Goal: Task Accomplishment & Management: Use online tool/utility

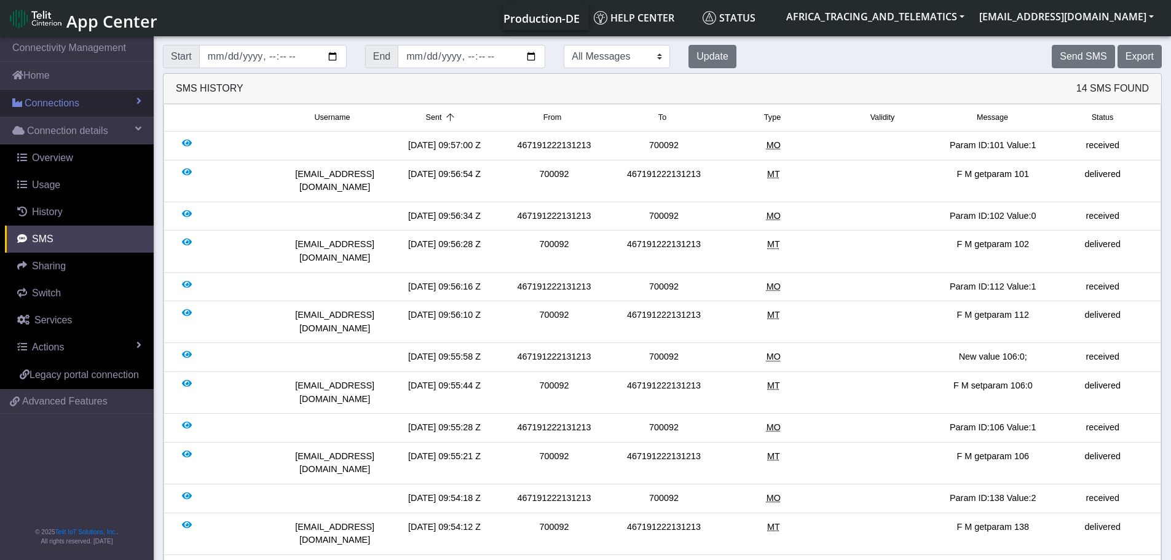
click at [61, 101] on span "Connections" at bounding box center [52, 103] width 55 height 15
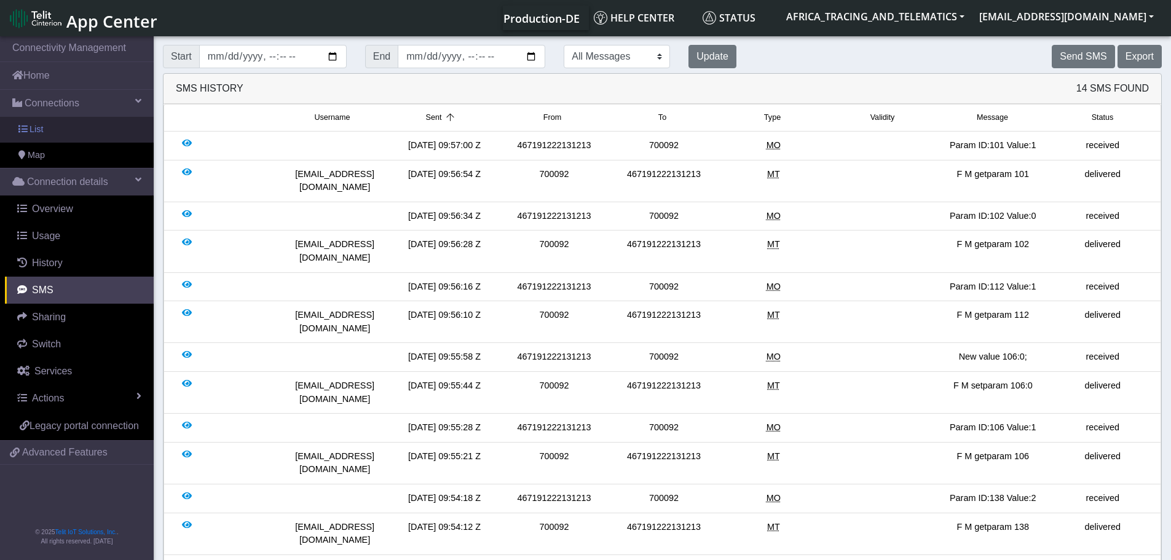
click at [58, 126] on link "List" at bounding box center [77, 130] width 154 height 26
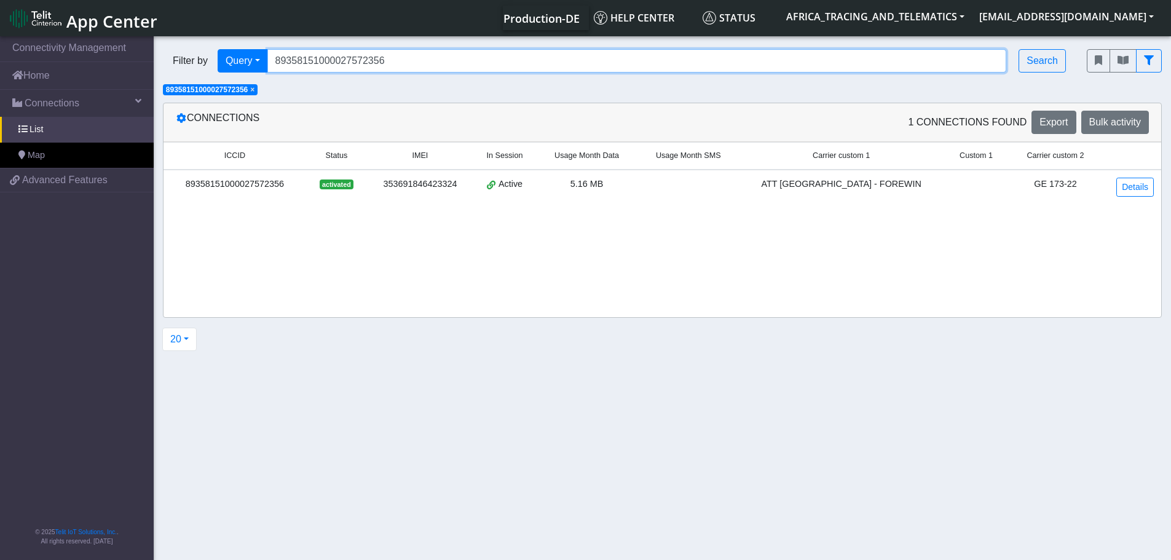
drag, startPoint x: 411, startPoint y: 61, endPoint x: 196, endPoint y: 41, distance: 215.4
click at [207, 43] on div "Filter by Query Query In Session Not connected Tags Country Operator 8935815100…" at bounding box center [616, 61] width 924 height 42
paste input "3052023"
type input "89358151000030520236"
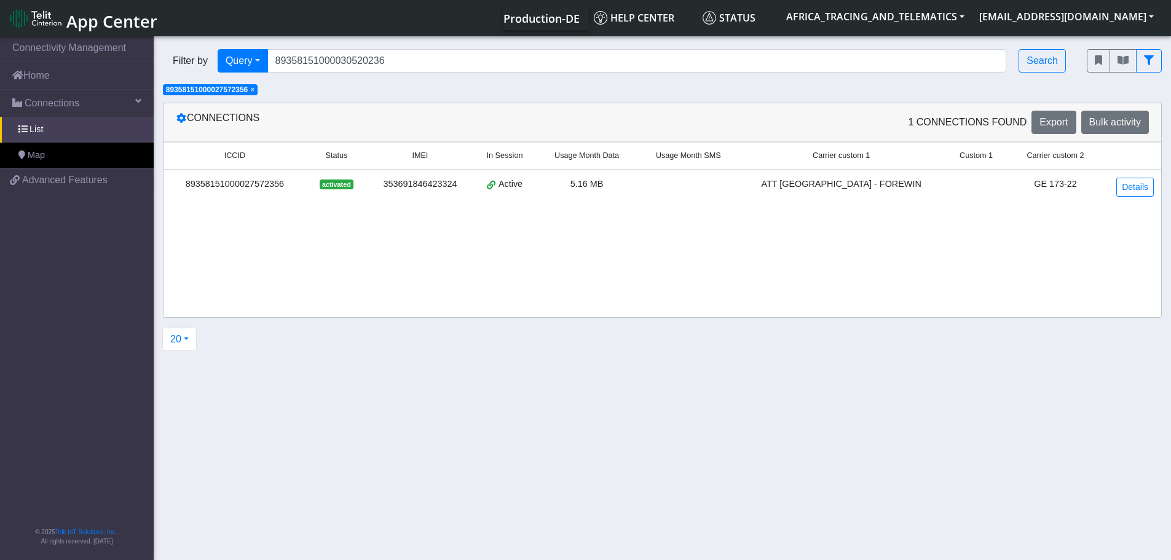
click at [255, 90] on span "×" at bounding box center [252, 89] width 4 height 9
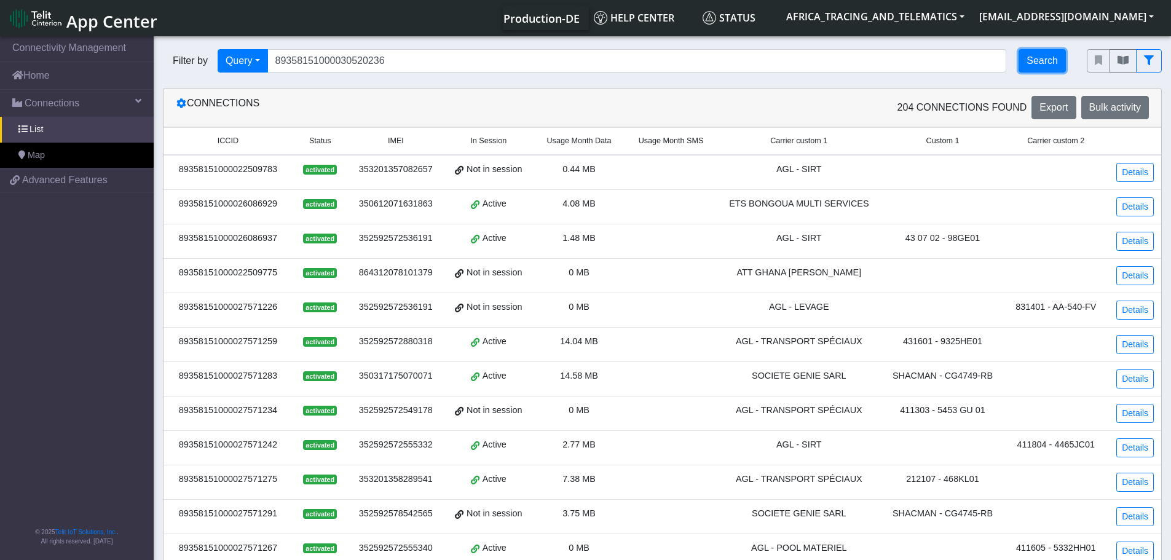
click at [1051, 63] on button "Search" at bounding box center [1042, 60] width 47 height 23
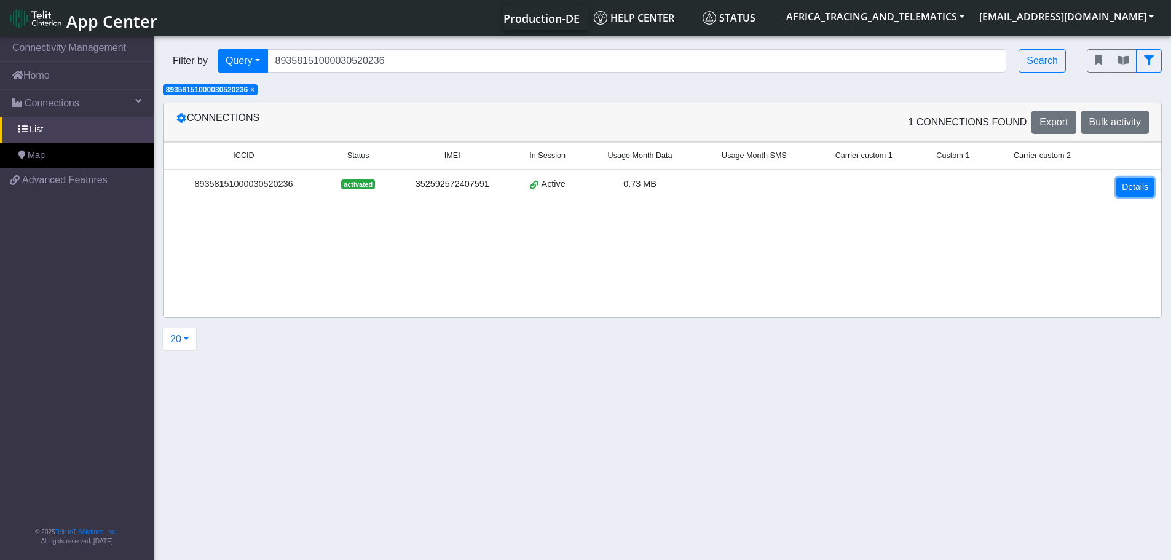
drag, startPoint x: 1136, startPoint y: 189, endPoint x: 1118, endPoint y: 189, distance: 18.4
click at [1136, 189] on link "Details" at bounding box center [1134, 187] width 37 height 19
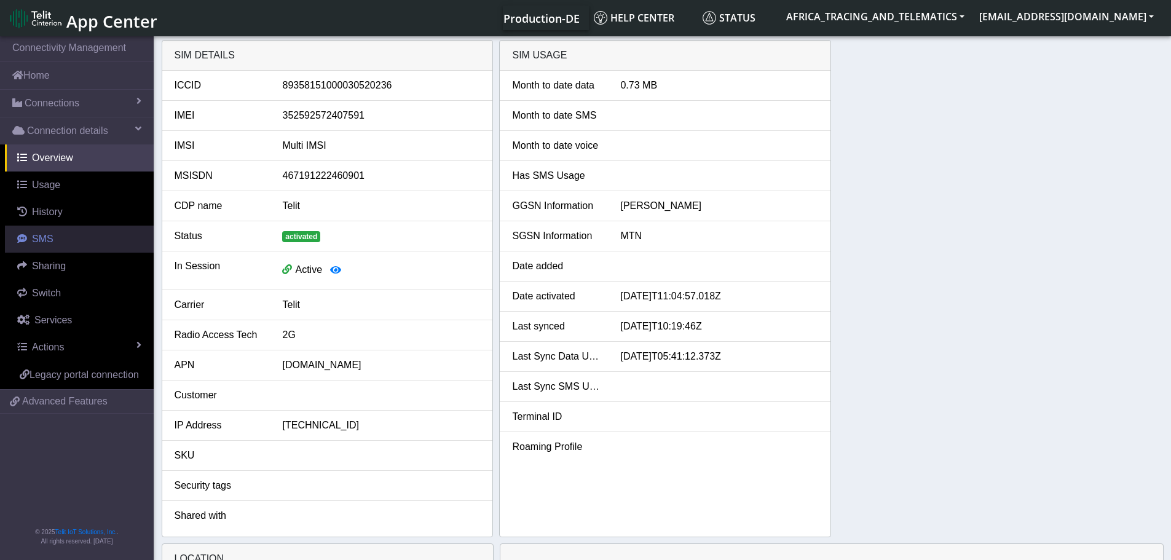
click at [45, 232] on link "SMS" at bounding box center [79, 239] width 149 height 27
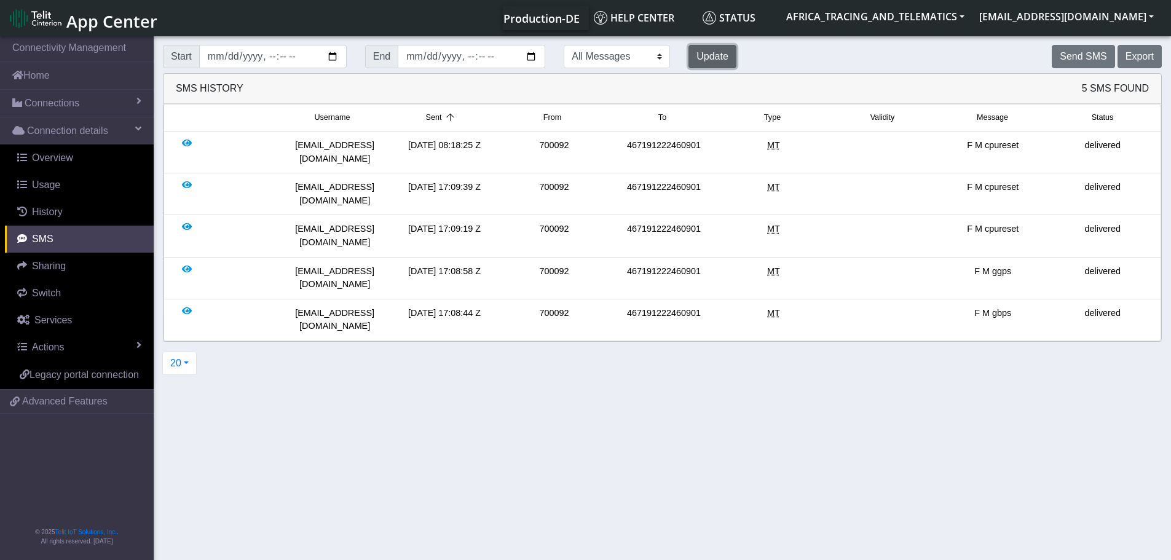
click at [689, 57] on button "Update" at bounding box center [713, 56] width 48 height 23
click at [689, 59] on button "Update" at bounding box center [713, 56] width 48 height 23
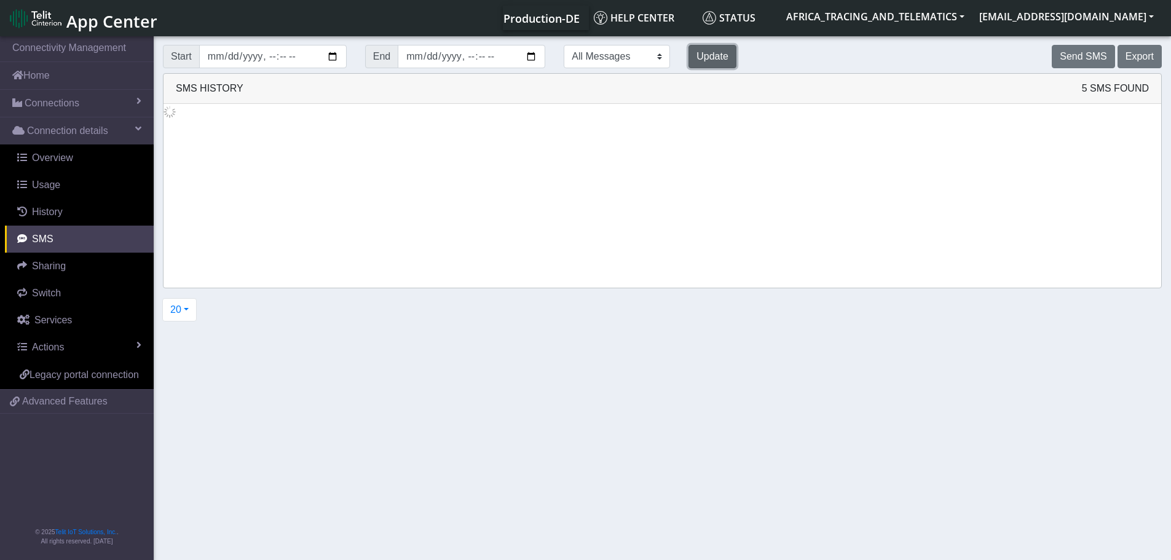
click at [689, 59] on button "Update" at bounding box center [713, 56] width 48 height 23
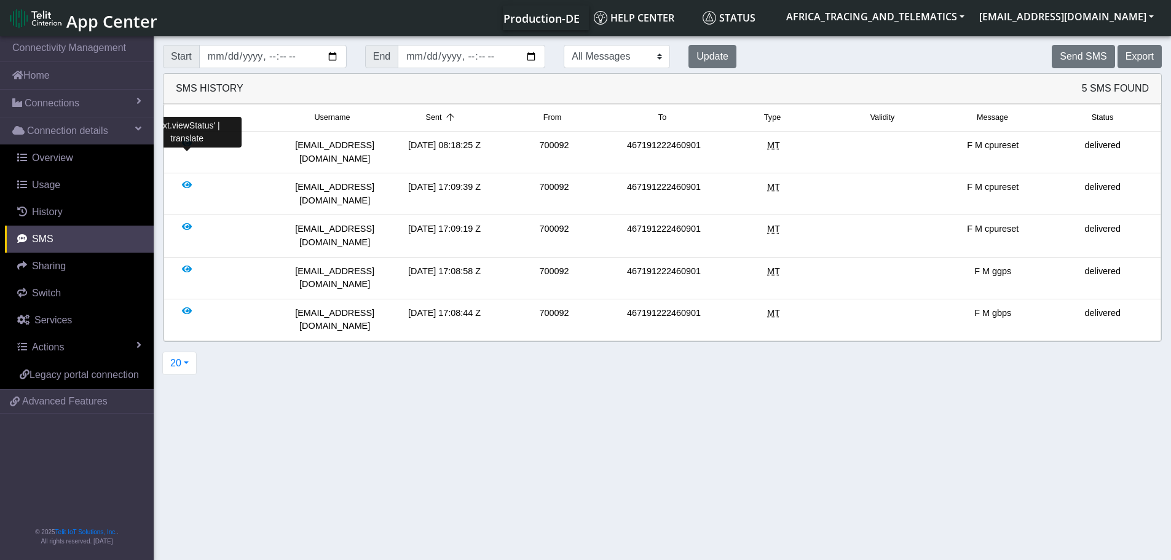
click at [185, 144] on div at bounding box center [187, 152] width 10 height 26
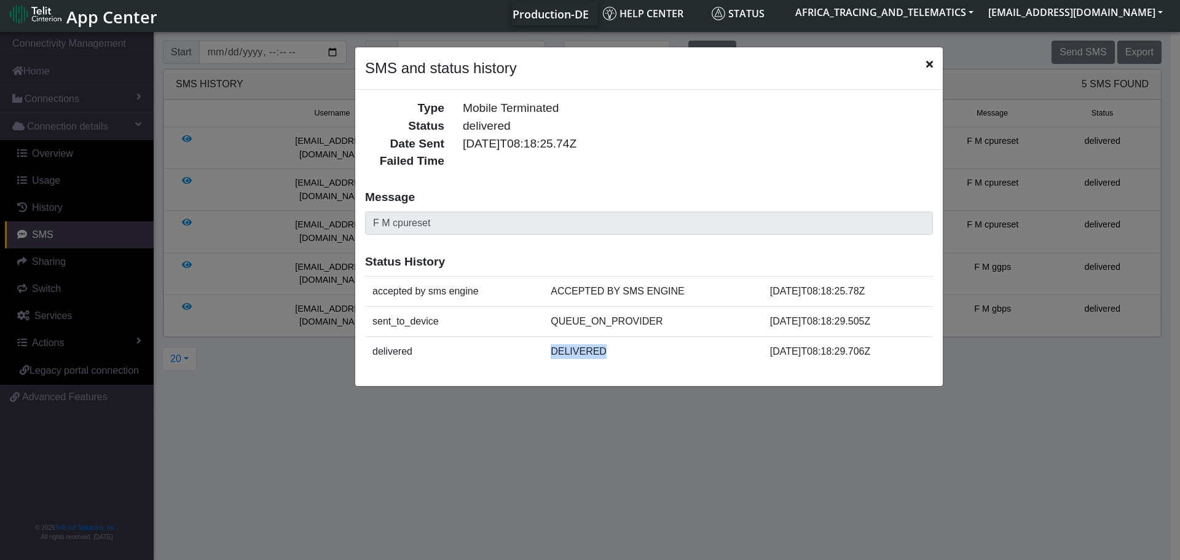
drag, startPoint x: 582, startPoint y: 355, endPoint x: 660, endPoint y: 350, distance: 77.7
click at [660, 350] on tr "delivered DELIVERED [DATE]T08:18:29.706Z" at bounding box center [649, 351] width 568 height 30
click at [660, 350] on td "DELIVERED" at bounding box center [652, 351] width 219 height 30
drag, startPoint x: 929, startPoint y: 62, endPoint x: 966, endPoint y: 57, distance: 37.8
click at [928, 62] on icon "Close" at bounding box center [929, 64] width 7 height 10
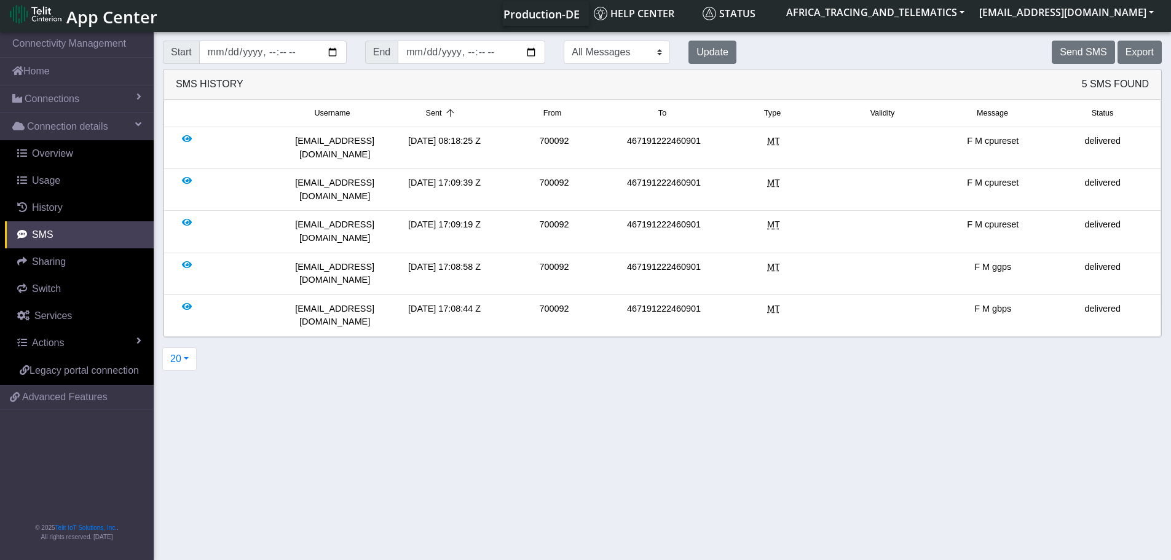
click at [1054, 50] on div "Send SMS" at bounding box center [1081, 52] width 65 height 23
click at [1063, 51] on button "Send SMS" at bounding box center [1083, 52] width 63 height 23
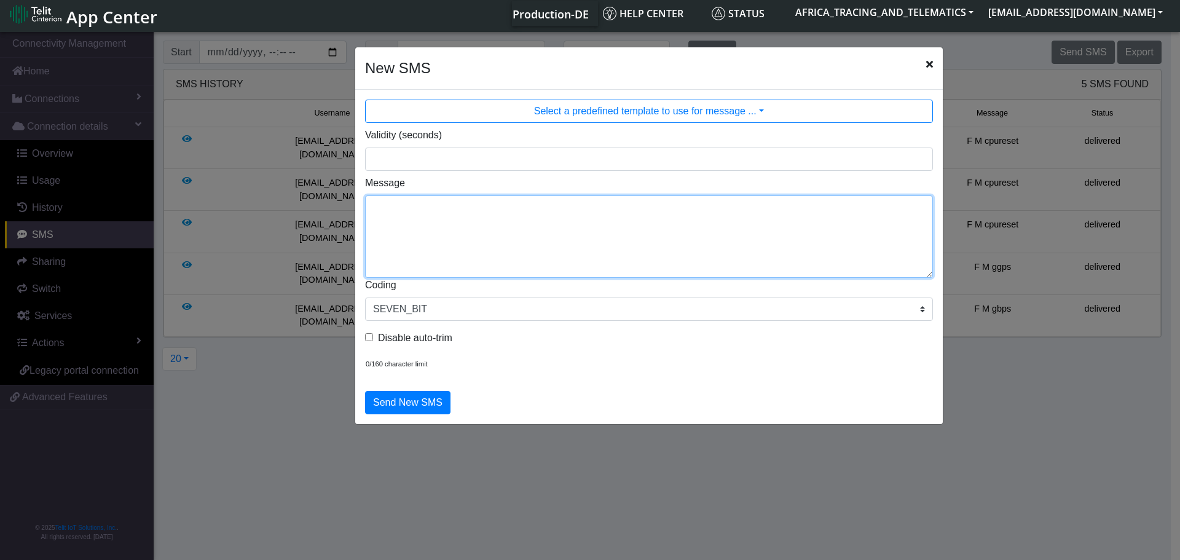
click at [594, 243] on textarea "Message" at bounding box center [649, 236] width 568 height 82
type textarea "F M cpureset"
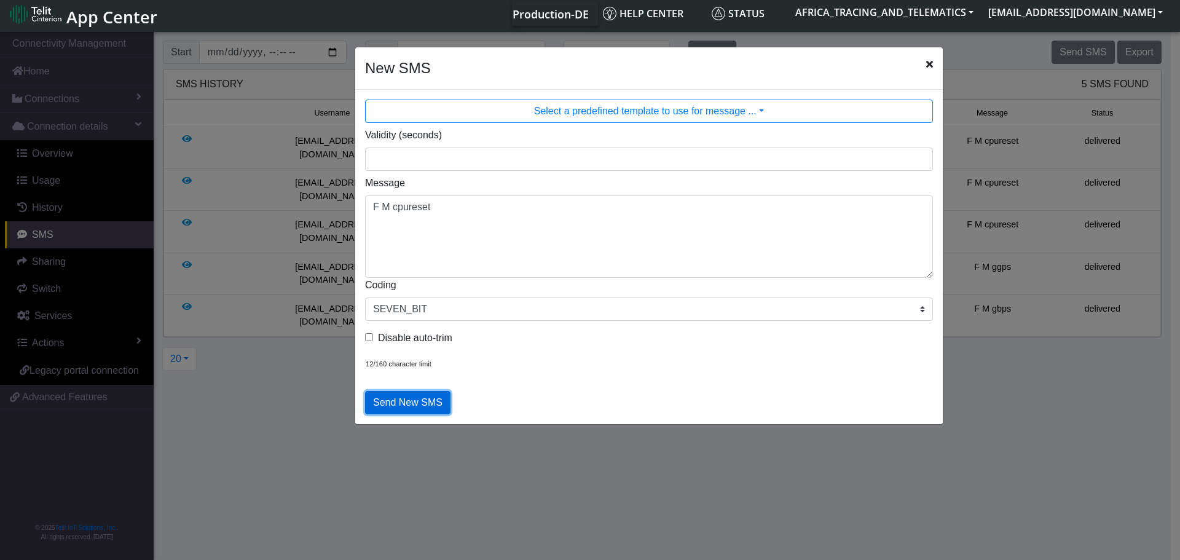
click at [423, 404] on button "Send New SMS" at bounding box center [407, 402] width 85 height 23
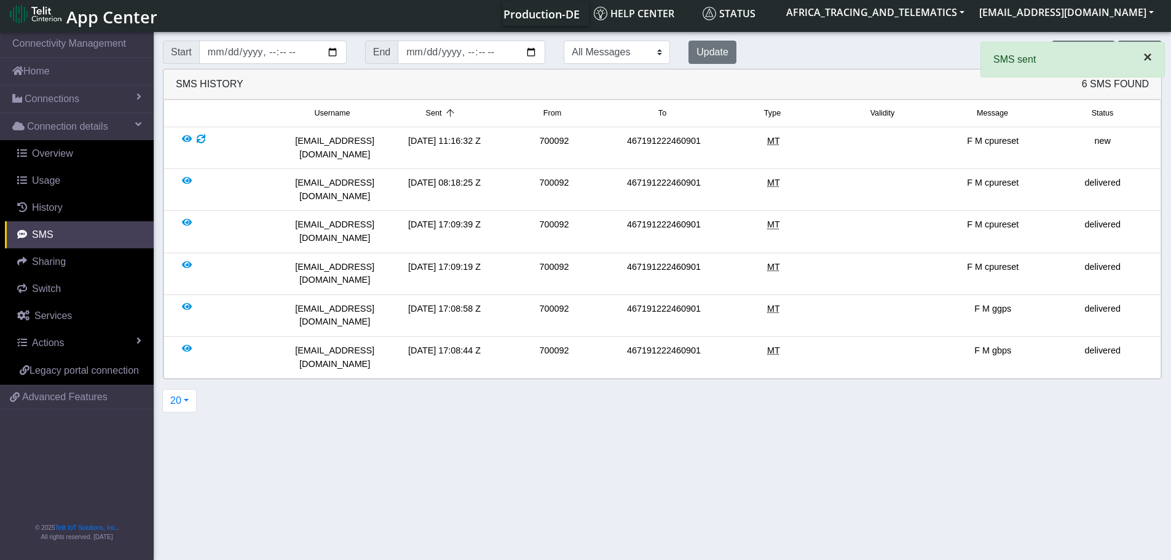
click at [1141, 57] on button "×" at bounding box center [1147, 57] width 33 height 30
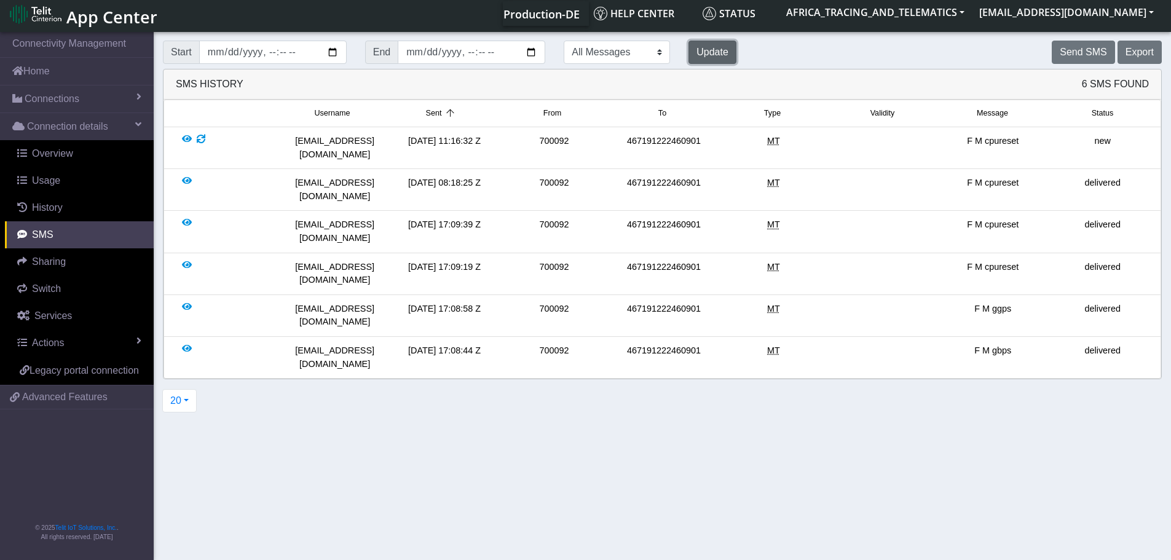
click at [689, 53] on button "Update" at bounding box center [713, 52] width 48 height 23
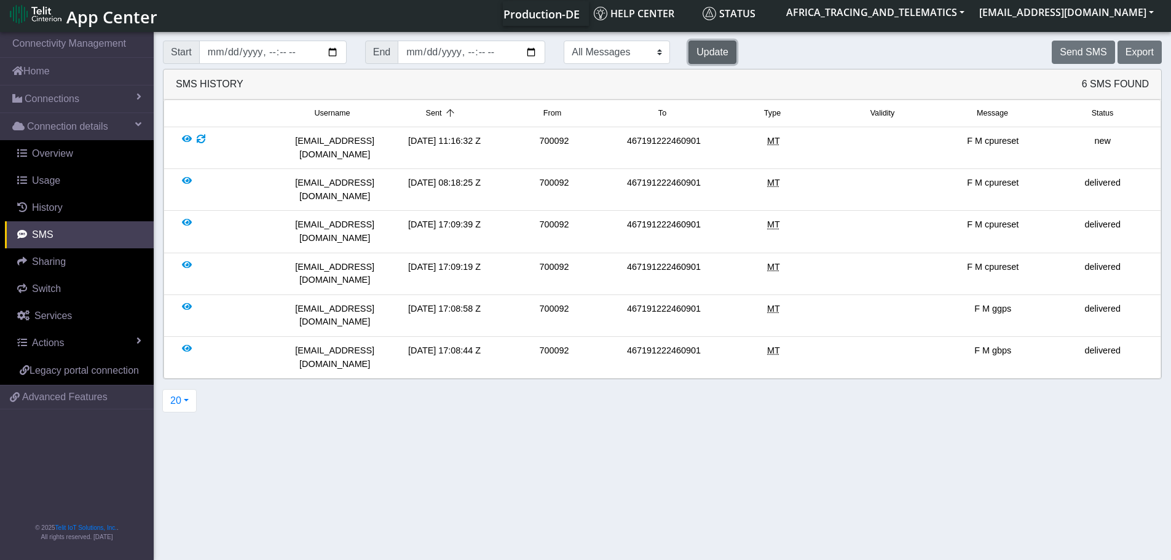
click at [689, 53] on button "Update" at bounding box center [713, 52] width 48 height 23
